Goal: Task Accomplishment & Management: Manage account settings

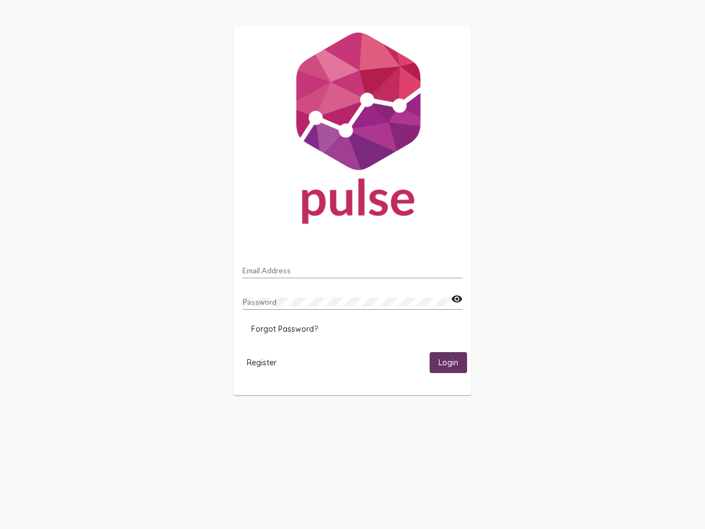
click at [353, 267] on input "Email Address" at bounding box center [352, 270] width 220 height 9
click at [457, 299] on mat-icon "visibility" at bounding box center [457, 299] width 12 height 13
click at [284, 329] on span "Forgot Password?" at bounding box center [284, 329] width 67 height 10
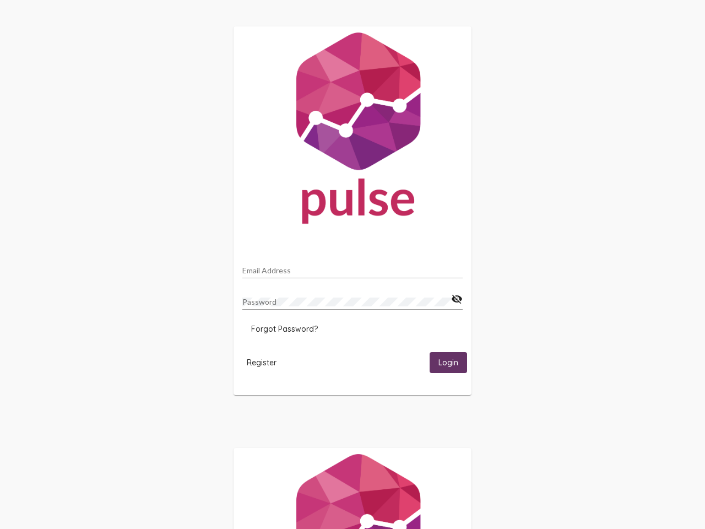
click at [262, 362] on span "Register" at bounding box center [262, 363] width 30 height 10
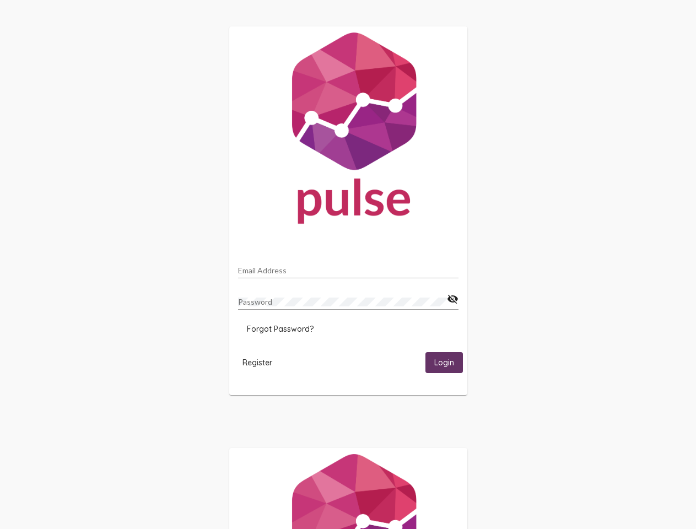
click at [449, 362] on span "Login" at bounding box center [444, 363] width 20 height 10
